Goal: Information Seeking & Learning: Find specific page/section

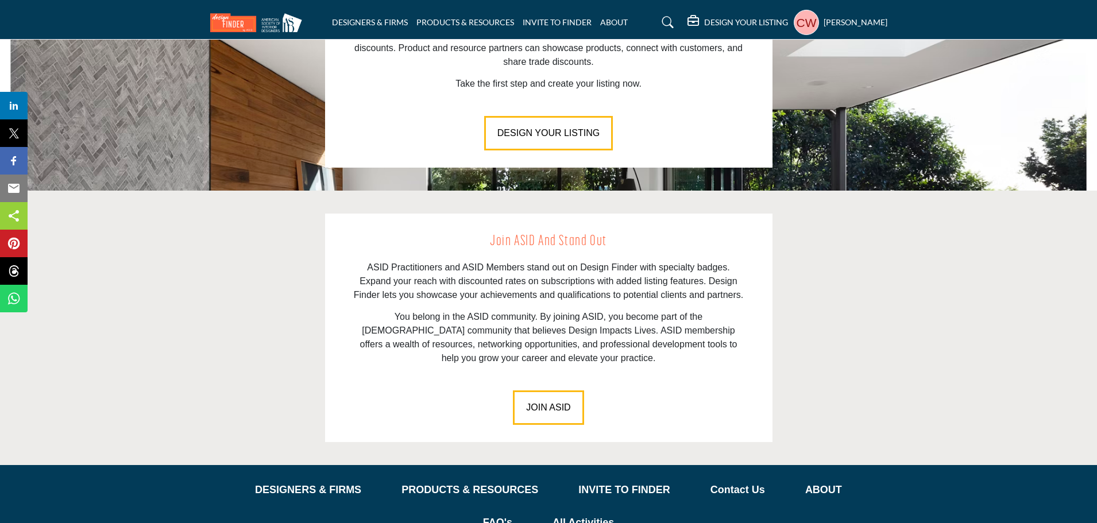
scroll to position [1566, 0]
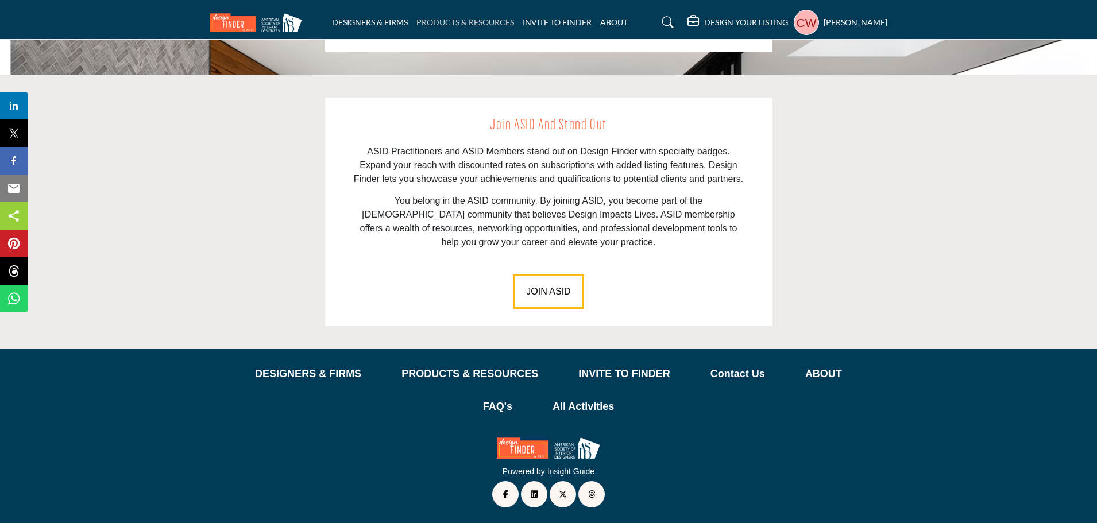
click at [458, 18] on link "PRODUCTS & RESOURCES" at bounding box center [465, 22] width 98 height 10
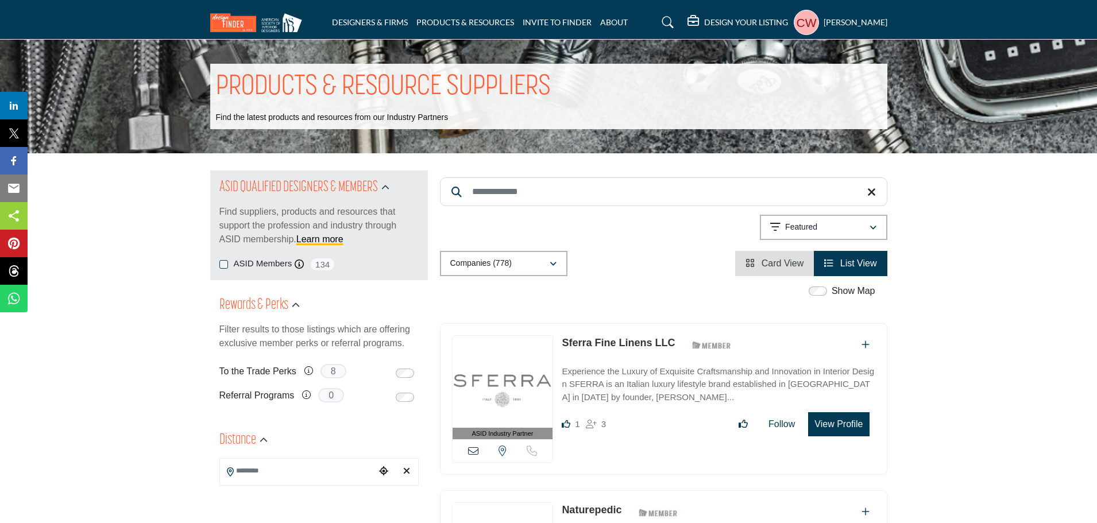
drag, startPoint x: 522, startPoint y: 187, endPoint x: 523, endPoint y: 194, distance: 6.4
click at [523, 189] on input "Search Keyword" at bounding box center [663, 191] width 447 height 29
type input "**********"
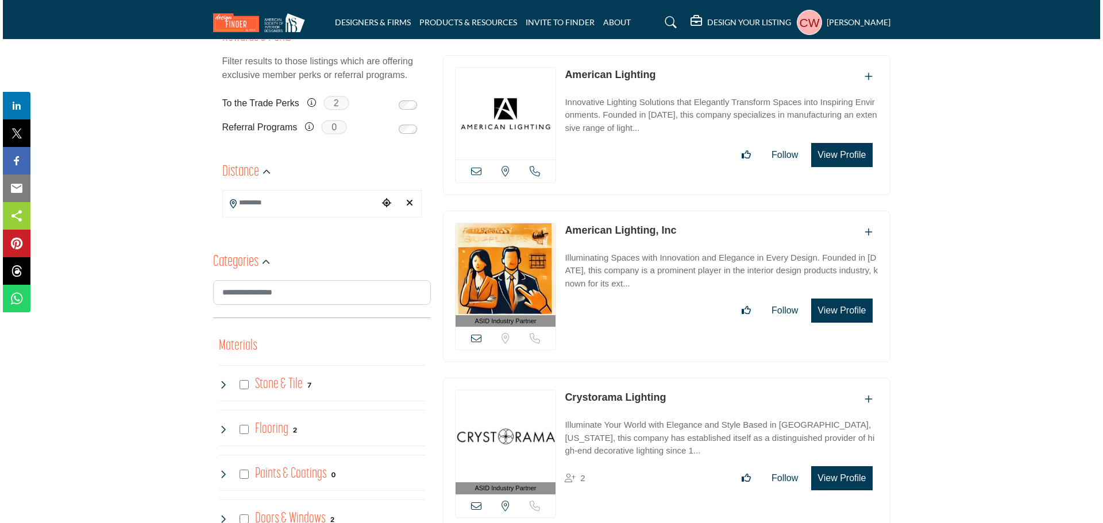
scroll to position [230, 0]
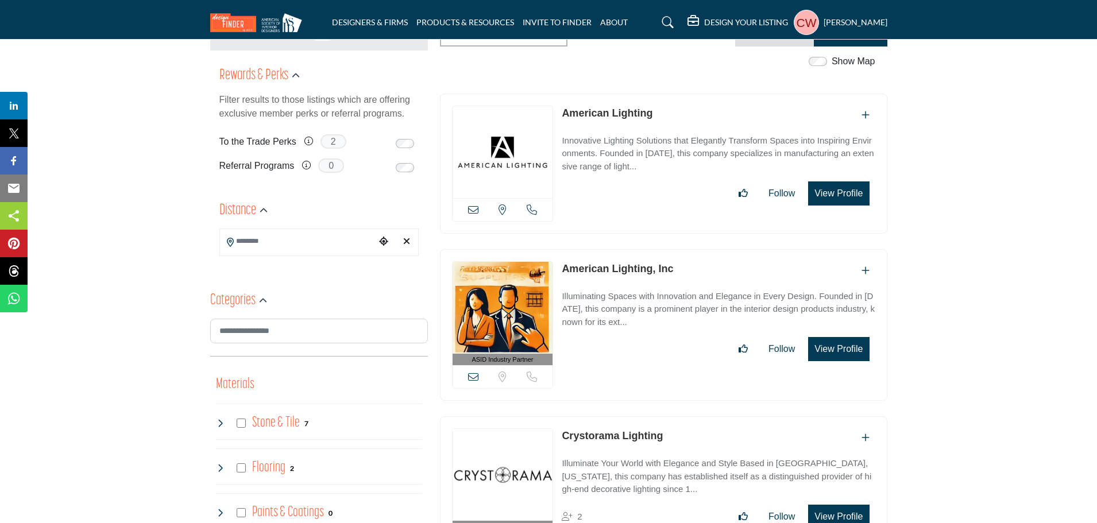
click at [843, 188] on button "View Profile" at bounding box center [838, 194] width 61 height 24
